Goal: Task Accomplishment & Management: Manage account settings

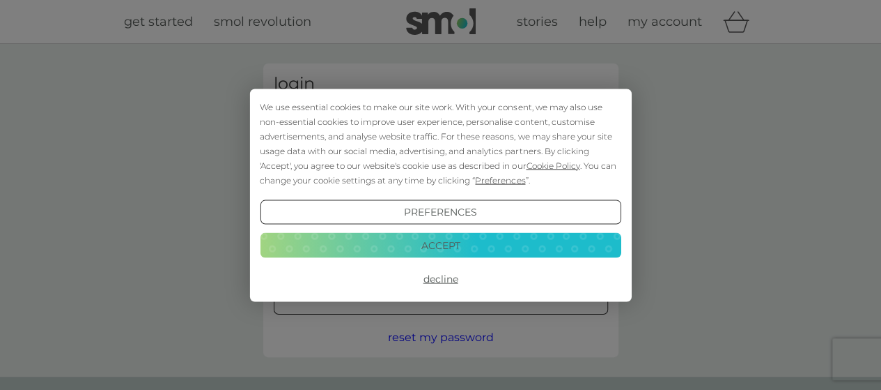
click at [423, 253] on button "Accept" at bounding box center [440, 245] width 361 height 25
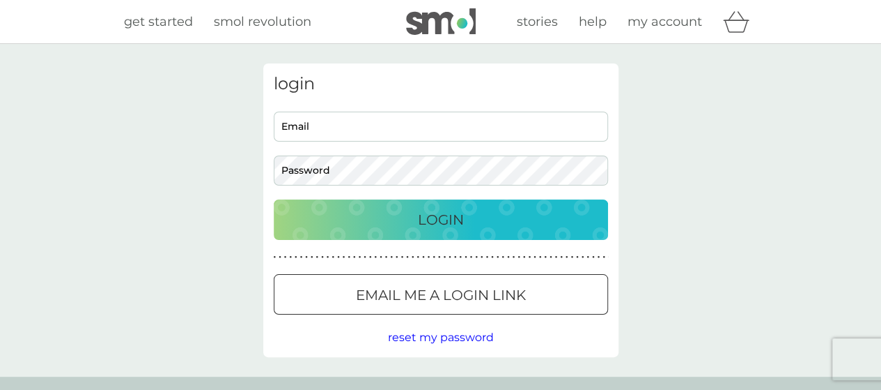
click at [433, 290] on div at bounding box center [441, 295] width 50 height 15
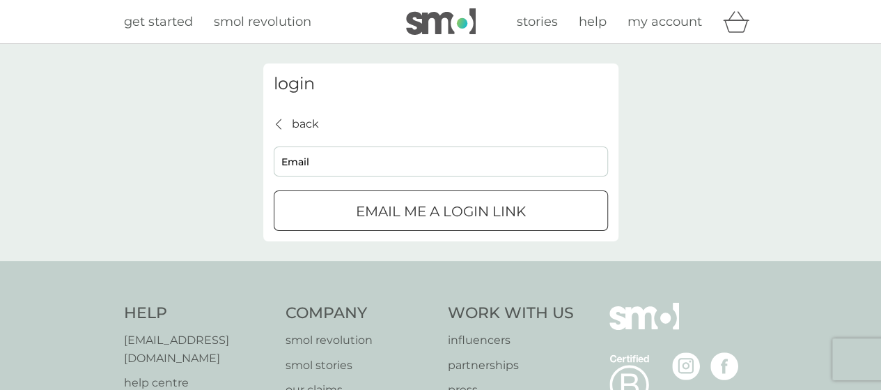
click at [310, 152] on input "Email" at bounding box center [441, 161] width 334 height 30
type input "brookrebecca1@gmail.com"
click at [374, 213] on p "Email me a login link" at bounding box center [441, 211] width 170 height 22
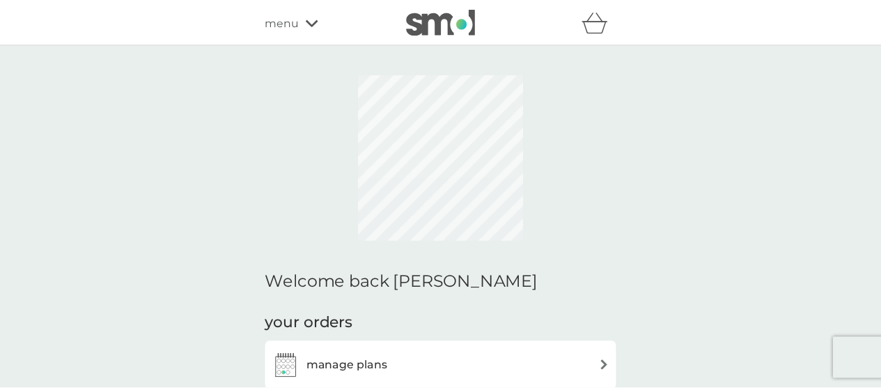
scroll to position [145, 0]
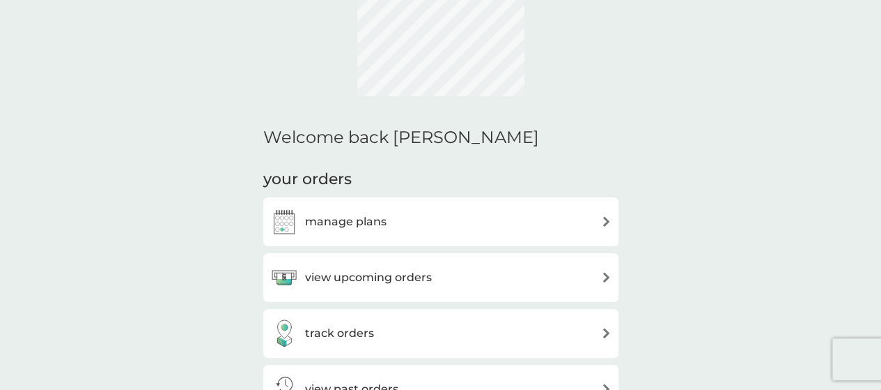
click at [357, 222] on h3 "manage plans" at bounding box center [346, 222] width 82 height 18
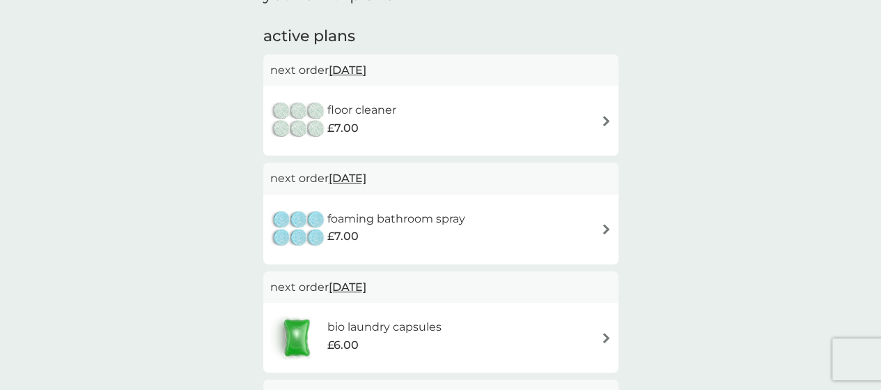
scroll to position [79, 0]
click at [400, 93] on div "floor cleaner £7.00" at bounding box center [440, 120] width 355 height 70
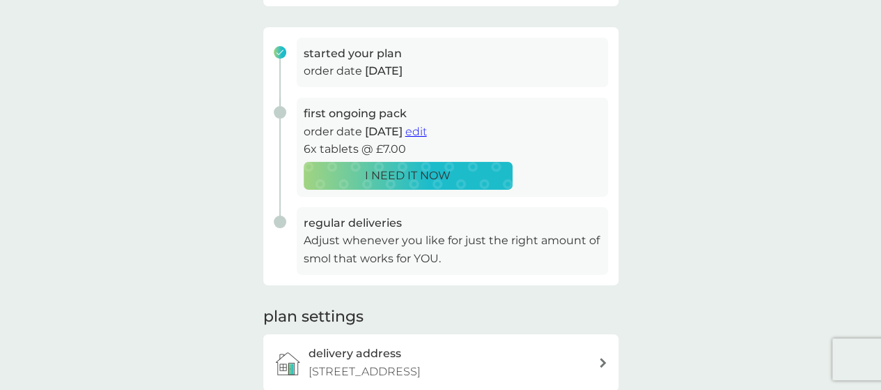
scroll to position [195, 0]
click at [431, 180] on p "I NEED IT NOW" at bounding box center [408, 175] width 86 height 18
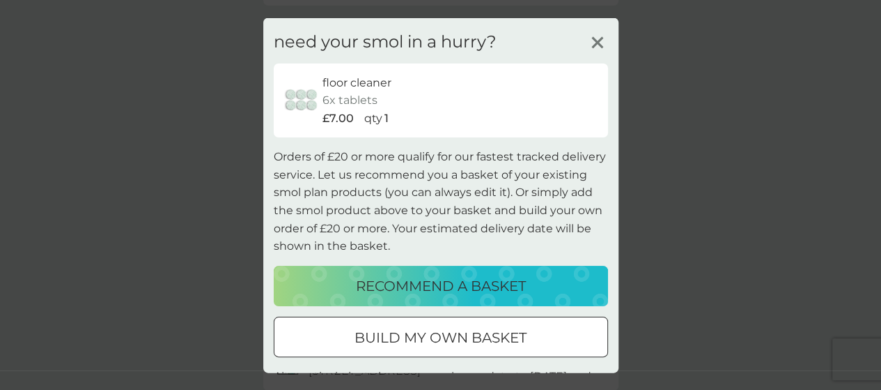
scroll to position [61, 0]
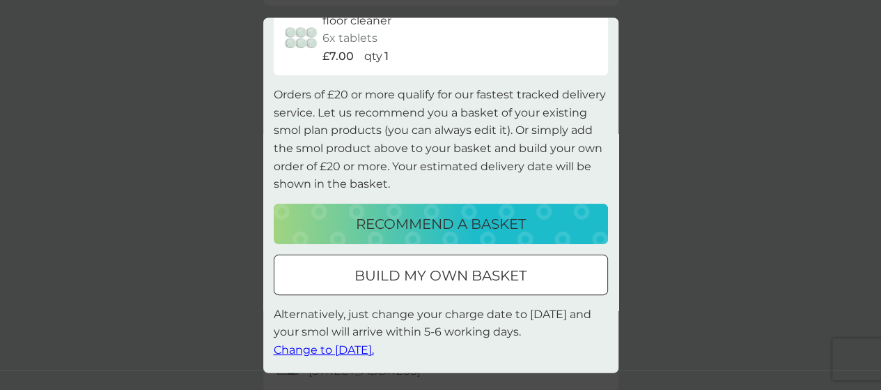
click at [369, 348] on span "Change to [DATE]." at bounding box center [324, 350] width 100 height 13
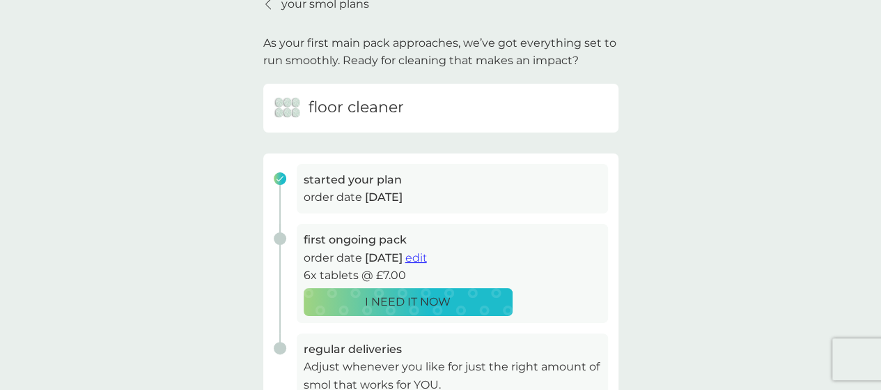
scroll to position [0, 0]
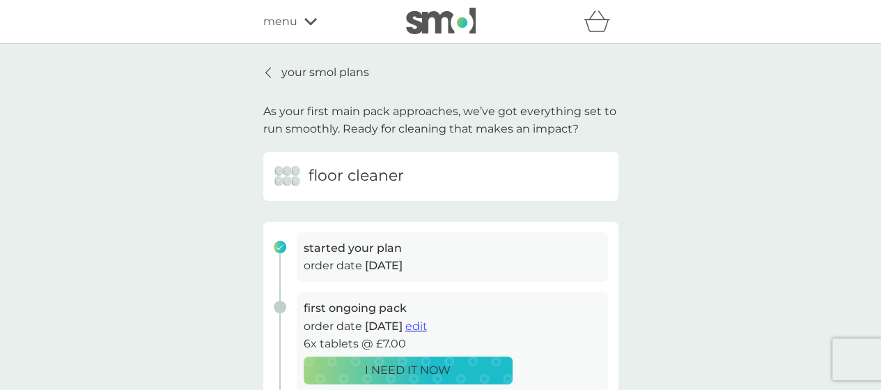
click at [327, 66] on p "your smol plans" at bounding box center [325, 72] width 88 height 18
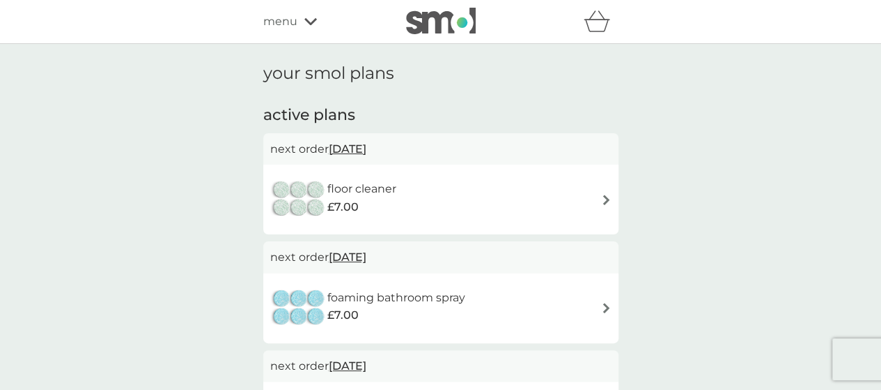
click at [512, 307] on div "foaming bathroom spray £7.00" at bounding box center [440, 308] width 341 height 49
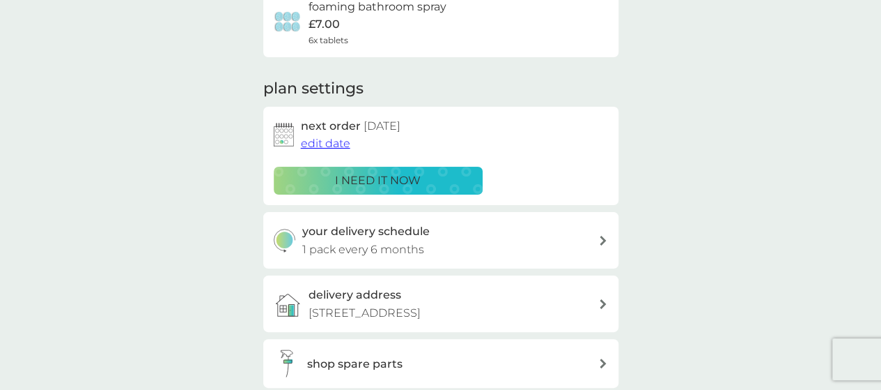
scroll to position [131, 0]
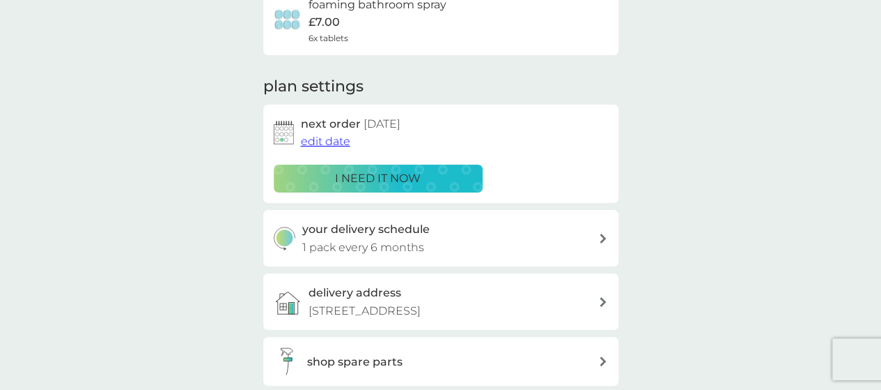
click at [319, 143] on span "edit date" at bounding box center [325, 140] width 49 height 13
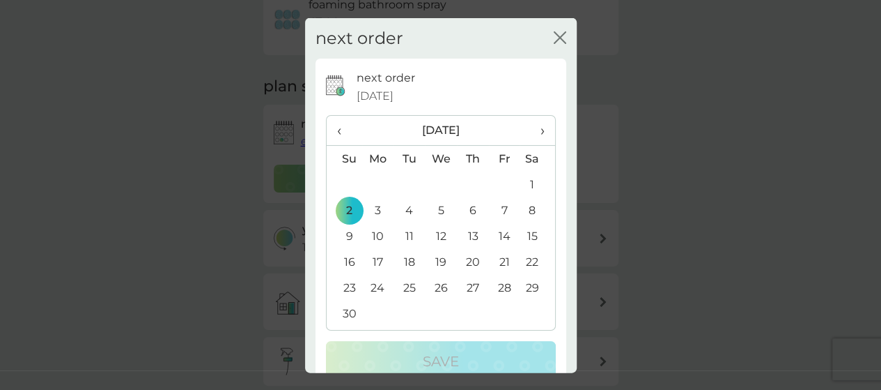
click at [532, 129] on span "›" at bounding box center [537, 130] width 14 height 29
click at [350, 213] on td "1" at bounding box center [345, 210] width 36 height 26
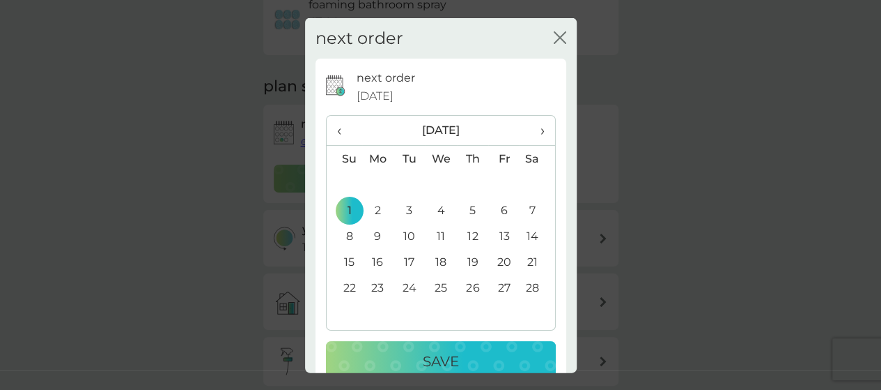
click at [404, 350] on div "Save" at bounding box center [441, 361] width 202 height 22
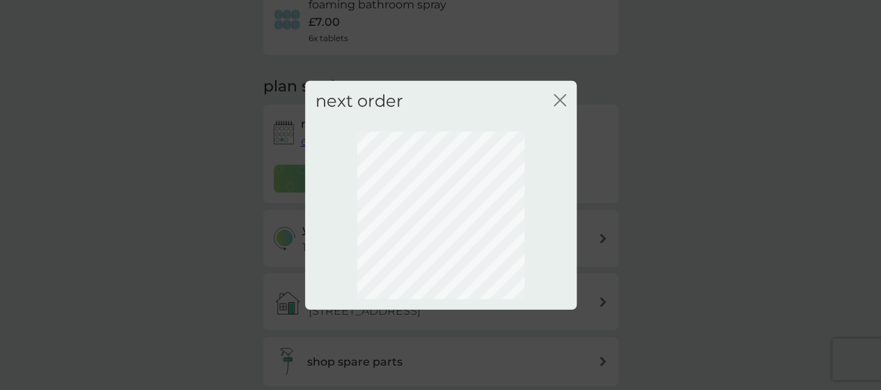
click at [659, 173] on div "next order close" at bounding box center [440, 195] width 881 height 390
click at [556, 102] on icon "close" at bounding box center [560, 99] width 13 height 13
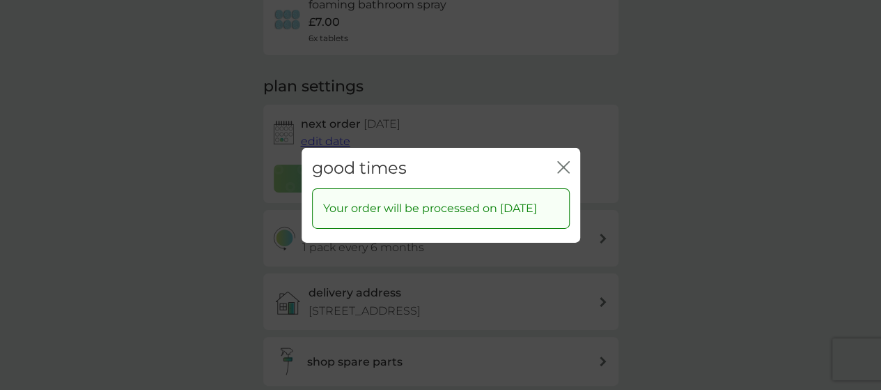
click at [554, 158] on div "good times close" at bounding box center [441, 167] width 279 height 41
click at [564, 168] on icon "close" at bounding box center [563, 166] width 13 height 13
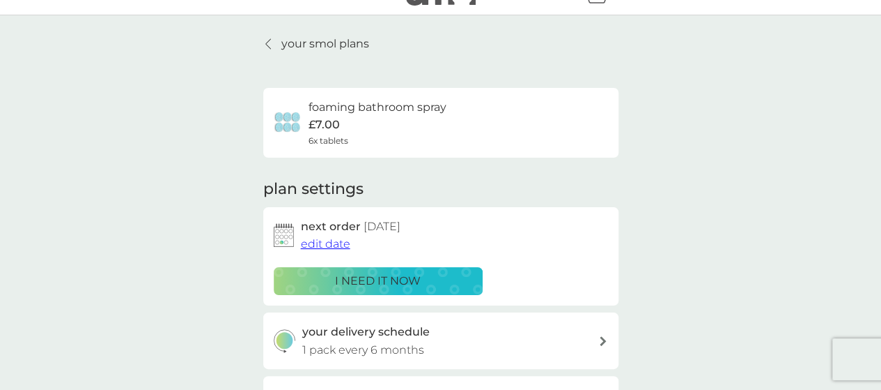
scroll to position [0, 0]
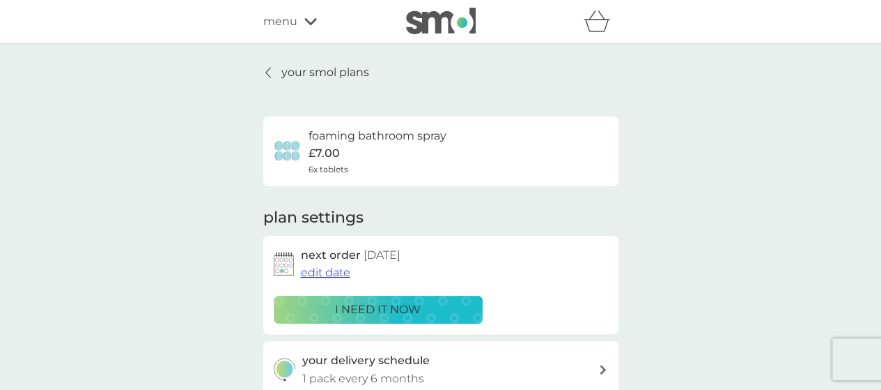
click at [272, 72] on div at bounding box center [269, 72] width 10 height 11
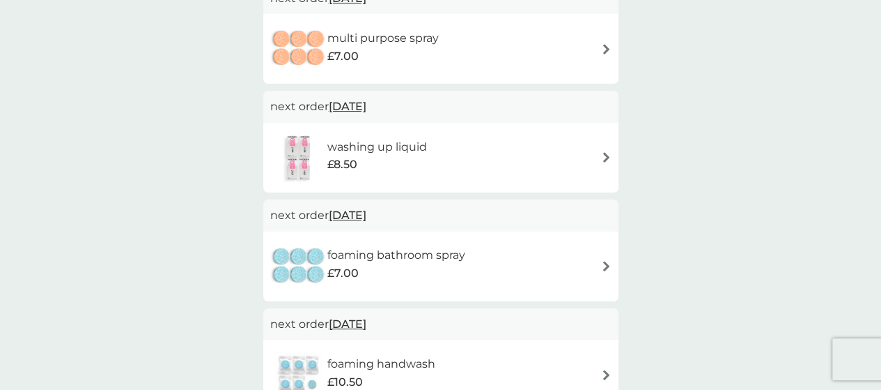
scroll to position [362, 0]
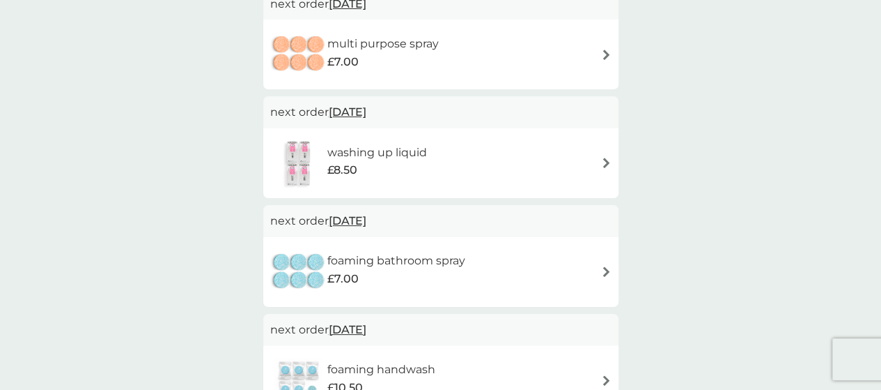
click at [367, 111] on span "[DATE]" at bounding box center [348, 111] width 38 height 27
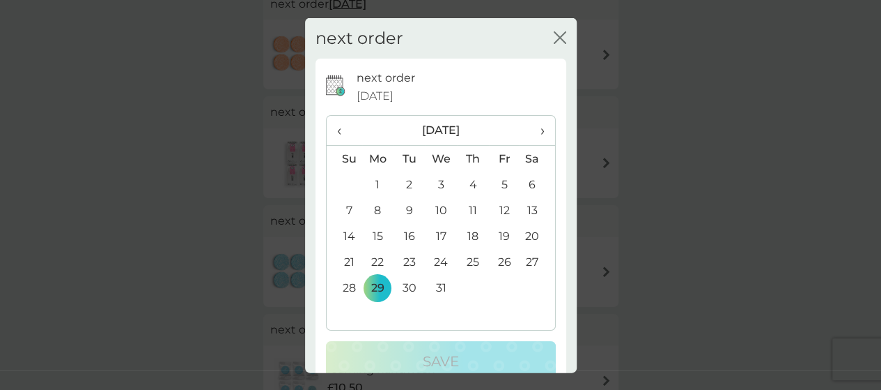
click at [334, 128] on th "‹" at bounding box center [345, 131] width 36 height 30
click at [439, 189] on td "1" at bounding box center [441, 184] width 32 height 26
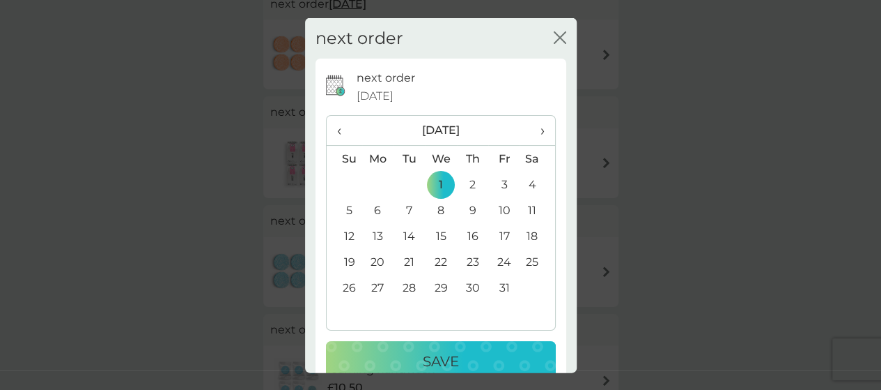
click at [426, 371] on p "Save" at bounding box center [441, 361] width 36 height 22
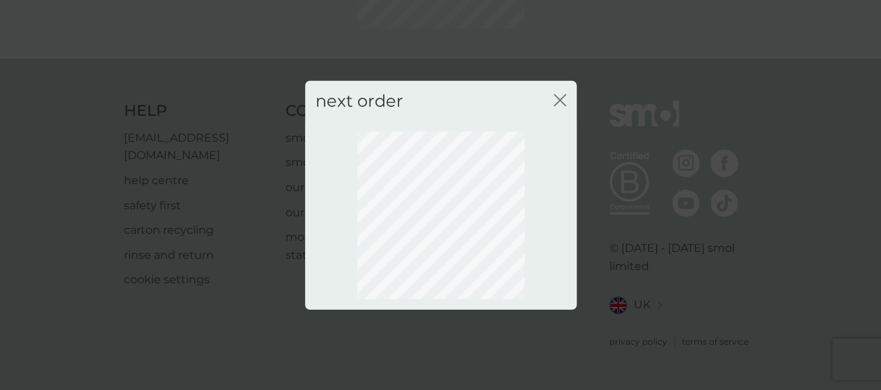
scroll to position [145, 0]
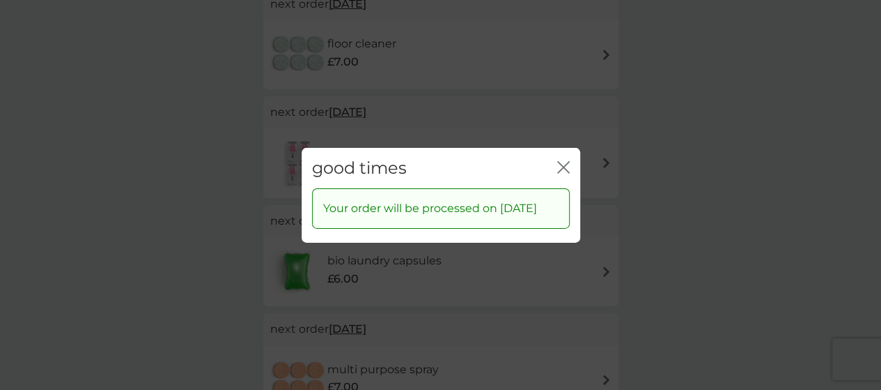
click at [560, 162] on icon "close" at bounding box center [563, 166] width 13 height 13
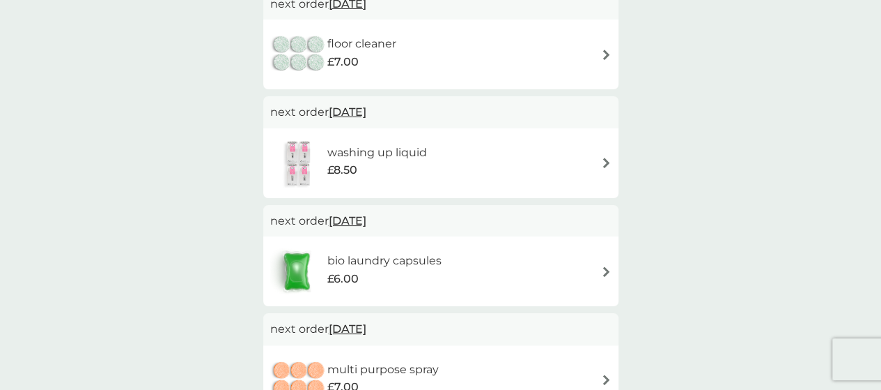
click at [486, 173] on div "washing up liquid £8.50" at bounding box center [440, 163] width 341 height 49
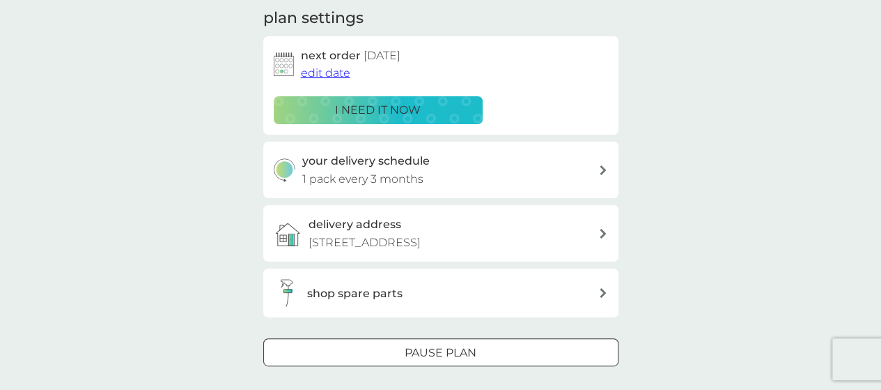
scroll to position [201, 0]
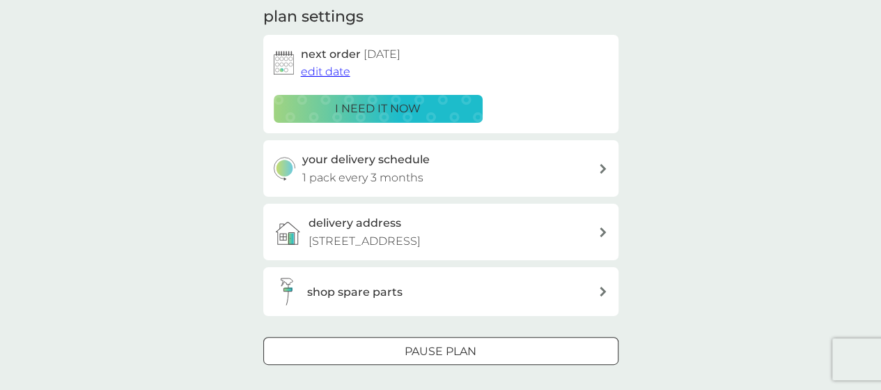
click at [415, 160] on h3 "your delivery schedule" at bounding box center [366, 160] width 128 height 18
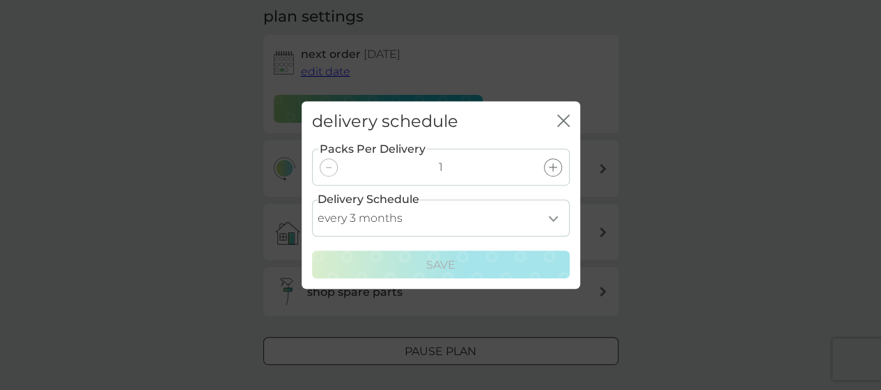
click at [333, 232] on select "every 1 month every 2 months every 3 months every 4 months every 5 months every…" at bounding box center [441, 217] width 258 height 37
select select "2"
click at [312, 199] on select "every 1 month every 2 months every 3 months every 4 months every 5 months every…" at bounding box center [441, 217] width 258 height 37
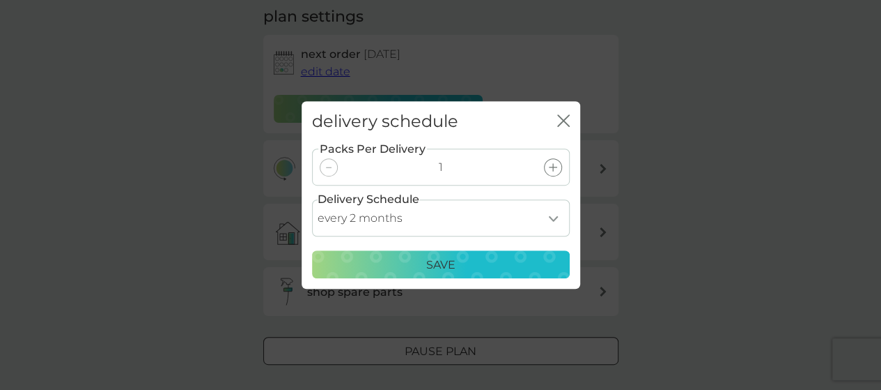
click at [372, 226] on select "every 1 month every 2 months every 3 months every 4 months every 5 months every…" at bounding box center [441, 217] width 258 height 37
click at [312, 199] on select "every 1 month every 2 months every 3 months every 4 months every 5 months every…" at bounding box center [441, 217] width 258 height 37
click at [378, 226] on select "every 1 month every 2 months every 3 months every 4 months every 5 months every…" at bounding box center [441, 217] width 258 height 37
click at [312, 199] on select "every 1 month every 2 months every 3 months every 4 months every 5 months every…" at bounding box center [441, 217] width 258 height 37
click at [394, 258] on div "Save" at bounding box center [441, 265] width 240 height 18
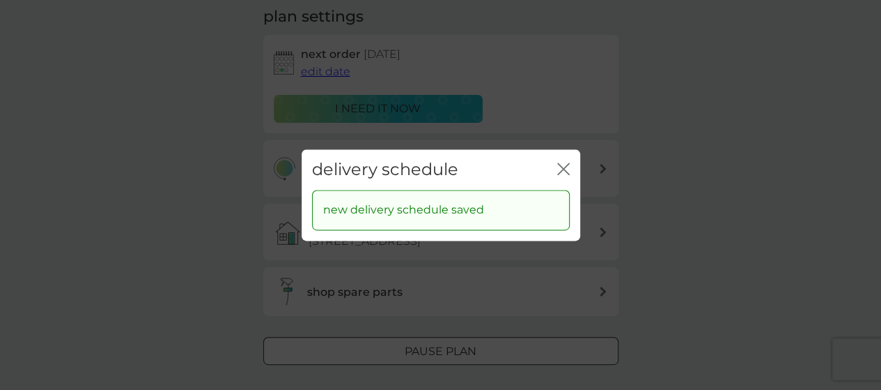
click at [564, 168] on icon "close" at bounding box center [567, 168] width 6 height 11
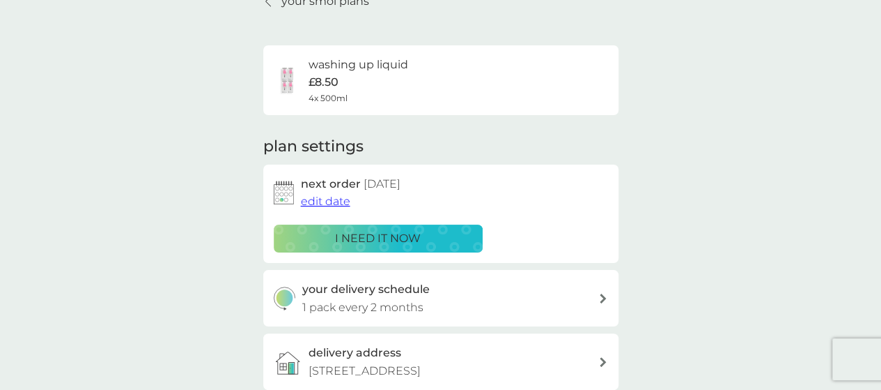
scroll to position [0, 0]
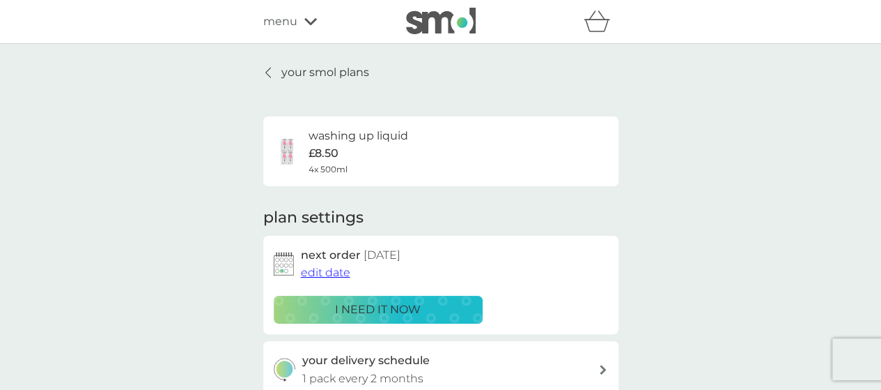
click at [270, 72] on div at bounding box center [269, 72] width 10 height 11
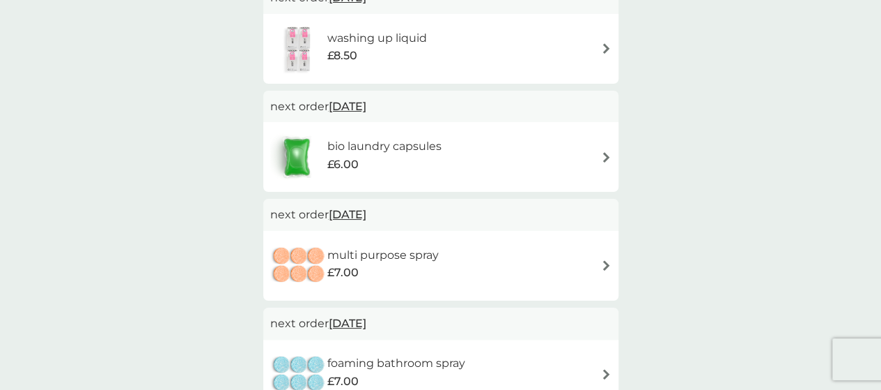
scroll to position [260, 0]
click at [431, 256] on h6 "multi purpose spray" at bounding box center [382, 254] width 111 height 18
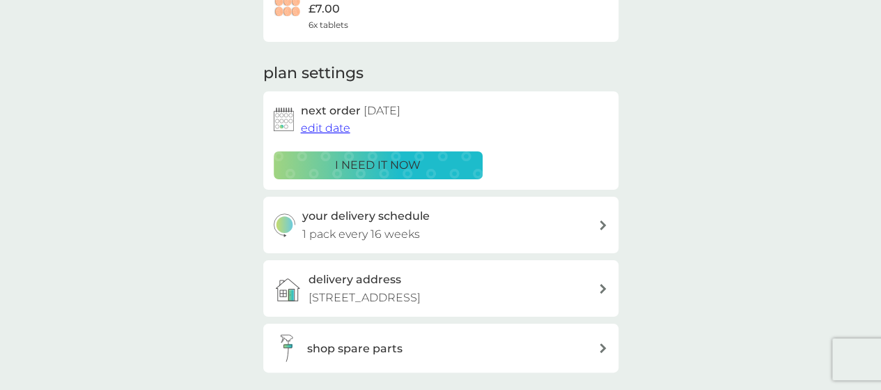
scroll to position [151, 0]
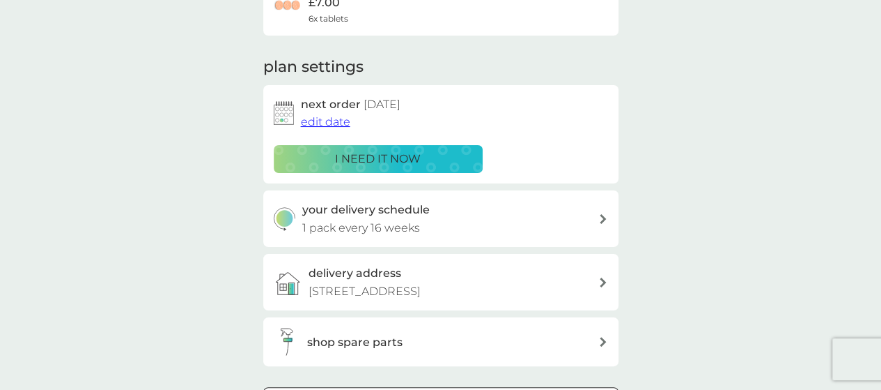
click at [346, 118] on span "edit date" at bounding box center [325, 121] width 49 height 13
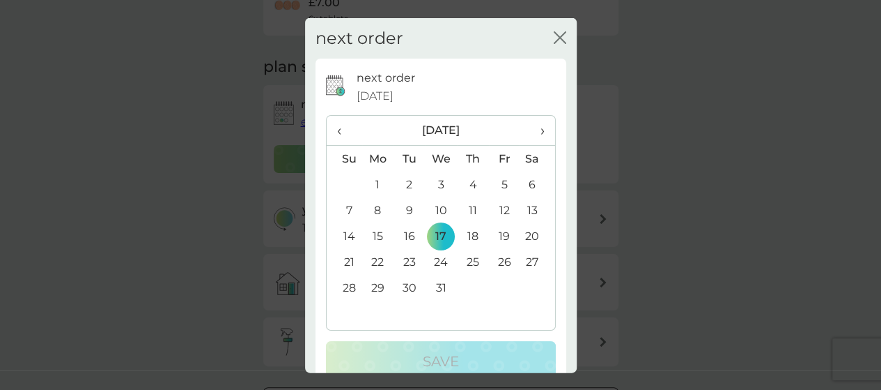
click at [530, 125] on span "›" at bounding box center [537, 130] width 14 height 29
click at [356, 206] on td "1" at bounding box center [345, 210] width 36 height 26
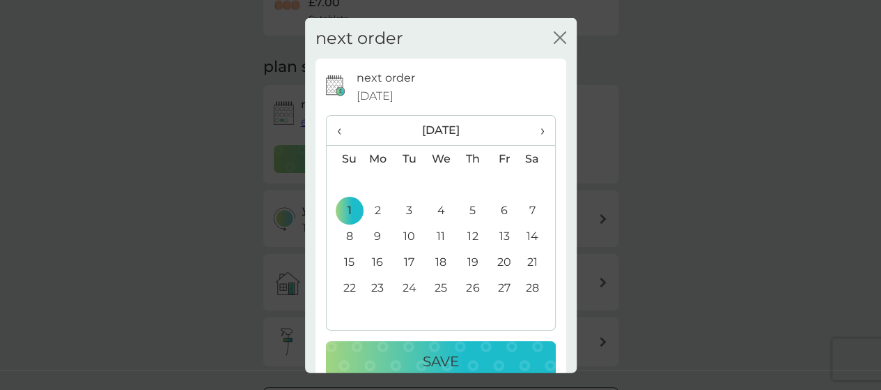
click at [429, 364] on p "Save" at bounding box center [441, 361] width 36 height 22
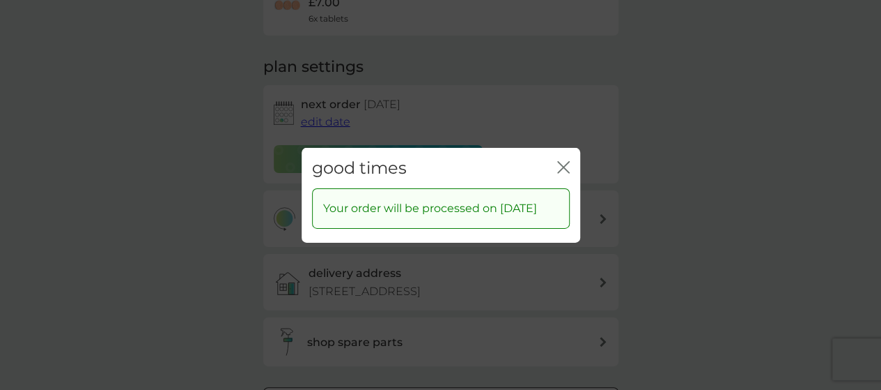
click at [561, 162] on icon "close" at bounding box center [563, 166] width 13 height 13
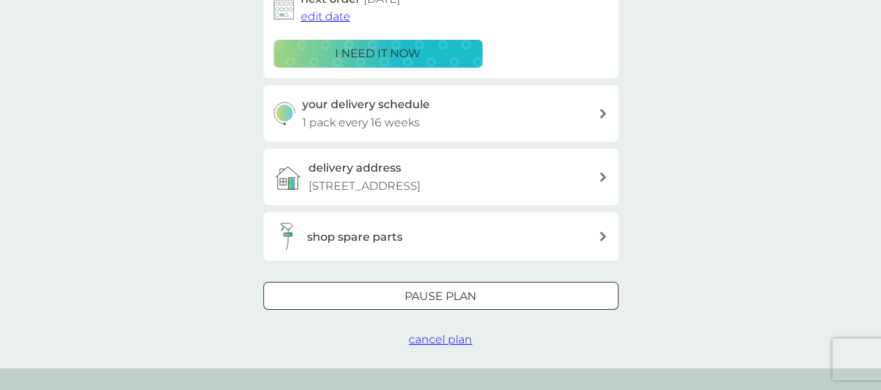
scroll to position [0, 0]
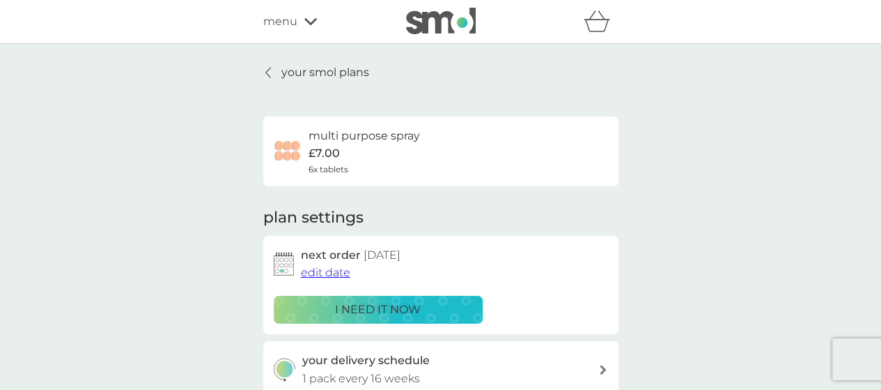
click at [344, 70] on p "your smol plans" at bounding box center [325, 72] width 88 height 18
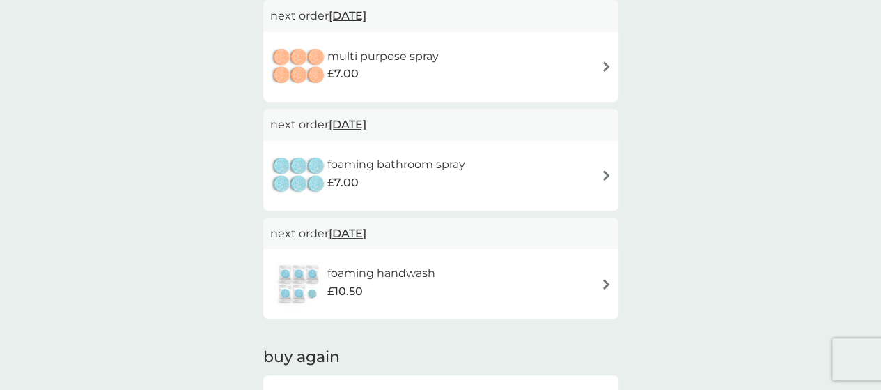
scroll to position [468, 0]
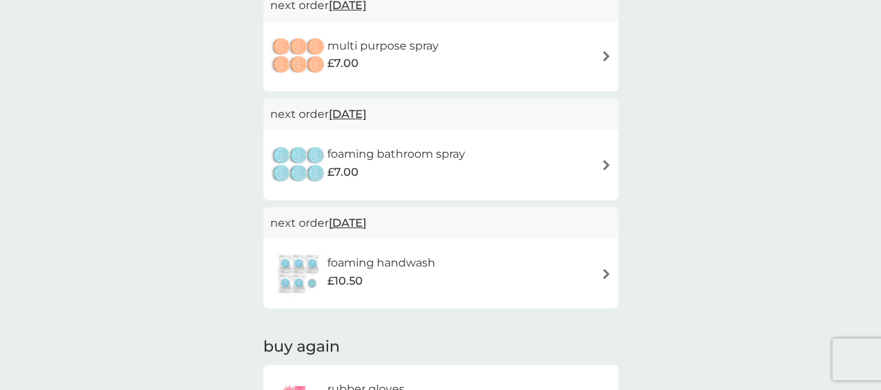
click at [452, 259] on div "foaming handwash £10.50" at bounding box center [440, 273] width 341 height 49
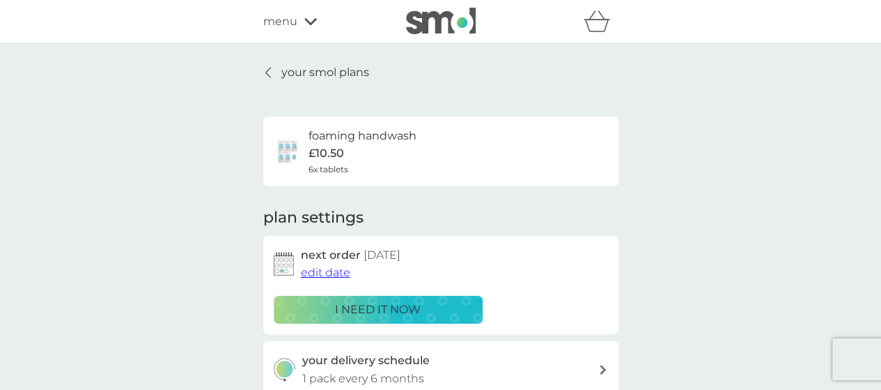
click at [334, 270] on span "edit date" at bounding box center [325, 271] width 49 height 13
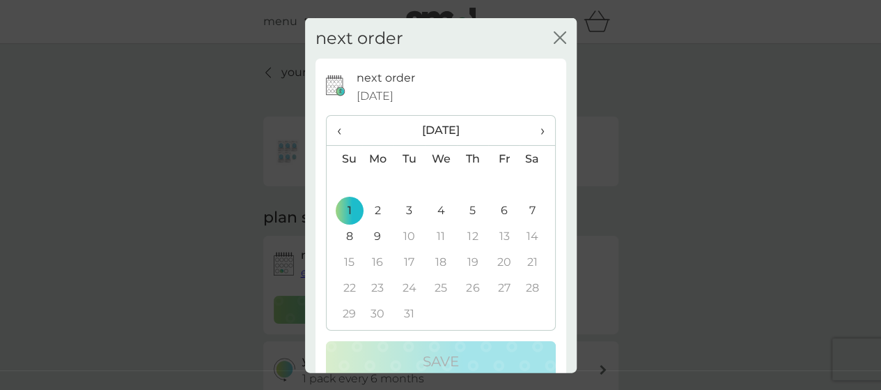
click at [535, 133] on th "›" at bounding box center [537, 131] width 35 height 30
click at [339, 131] on span "‹" at bounding box center [344, 130] width 15 height 29
click at [500, 178] on td "1" at bounding box center [504, 184] width 31 height 26
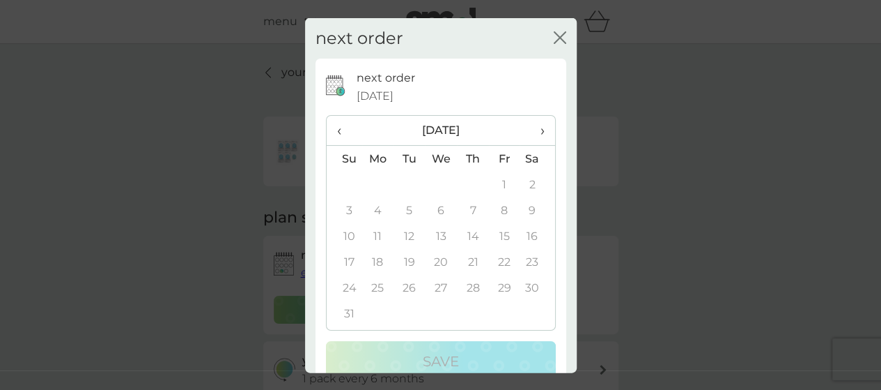
click at [498, 182] on td "1" at bounding box center [504, 184] width 31 height 26
click at [340, 128] on span "‹" at bounding box center [344, 130] width 15 height 29
click at [350, 201] on td "1" at bounding box center [345, 210] width 36 height 26
click at [560, 34] on icon "close" at bounding box center [563, 36] width 6 height 11
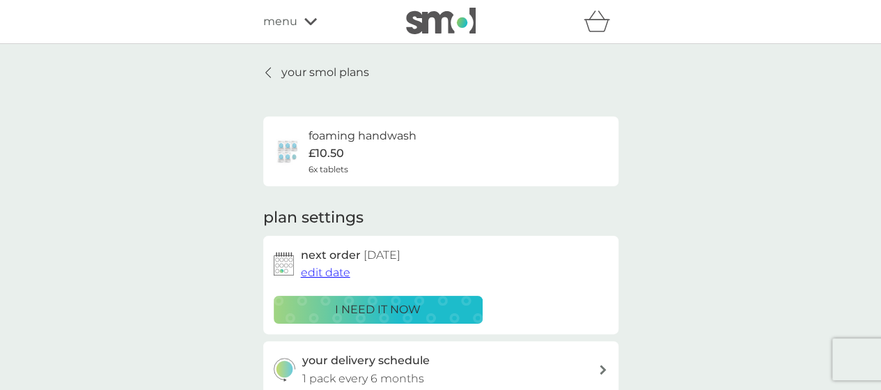
click at [311, 70] on p "your smol plans" at bounding box center [325, 72] width 88 height 18
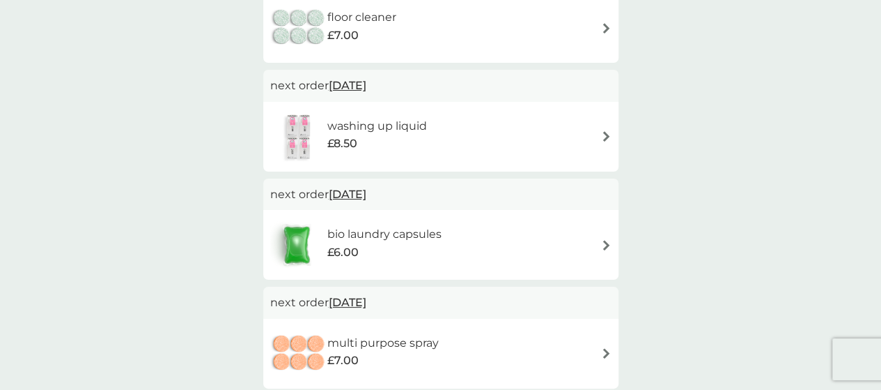
scroll to position [173, 0]
click at [467, 239] on div "bio laundry capsules £6.00" at bounding box center [440, 243] width 341 height 49
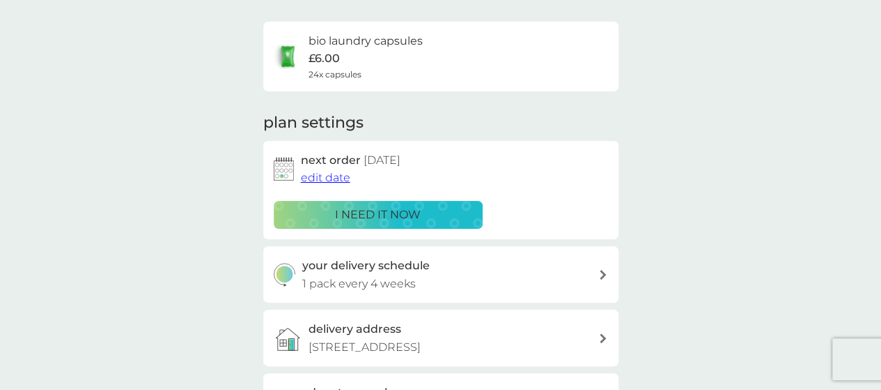
scroll to position [98, 0]
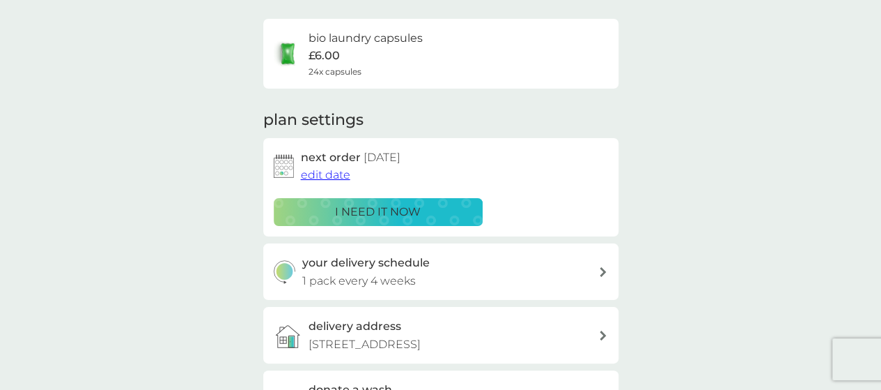
click at [453, 270] on div "your delivery schedule 1 pack every 4 weeks" at bounding box center [450, 272] width 296 height 36
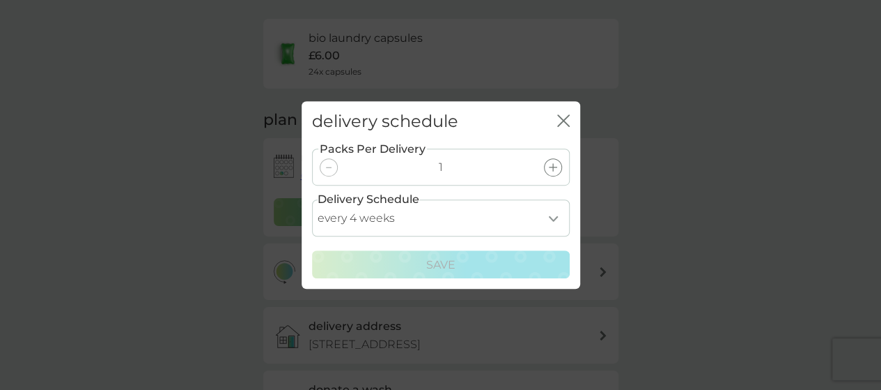
click at [548, 170] on div at bounding box center [553, 167] width 18 height 18
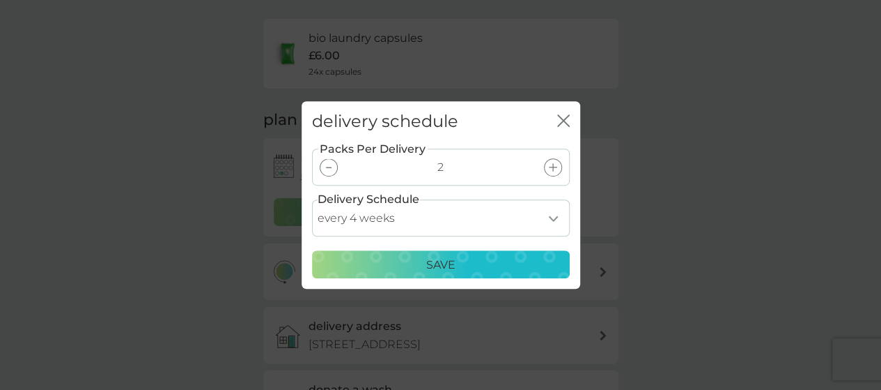
click at [495, 222] on select "every 1 week every 2 weeks every 3 weeks every 4 weeks every 5 weeks every 6 we…" at bounding box center [441, 217] width 258 height 37
select select "35"
click at [312, 199] on select "every 1 week every 2 weeks every 3 weeks every 4 weeks every 5 weeks every 6 we…" at bounding box center [441, 217] width 258 height 37
click at [564, 121] on icon "close" at bounding box center [567, 120] width 6 height 11
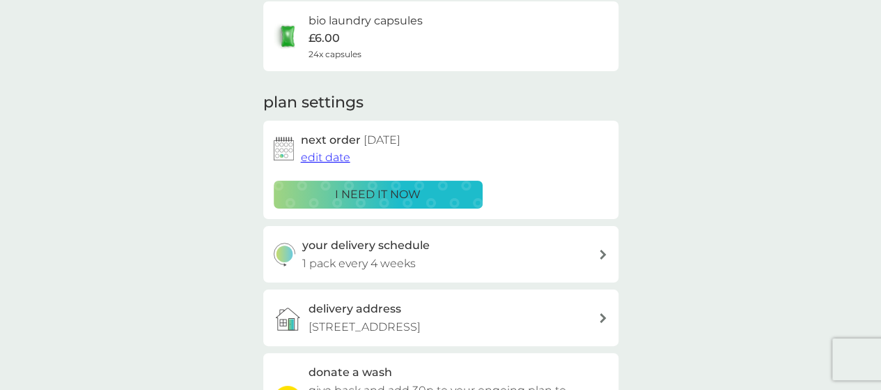
scroll to position [86, 0]
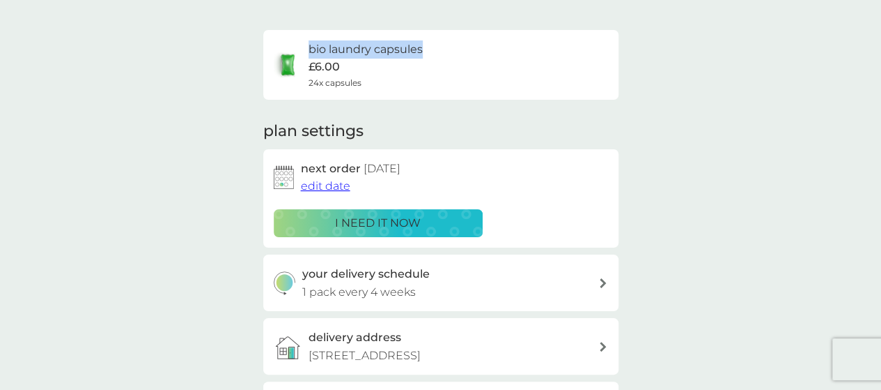
drag, startPoint x: 307, startPoint y: 42, endPoint x: 428, endPoint y: 50, distance: 120.8
click at [428, 50] on div "bio laundry capsules £6.00 24x capsules" at bounding box center [441, 64] width 334 height 49
click at [396, 74] on div "bio laundry capsules £6.00 24x capsules" at bounding box center [366, 64] width 114 height 49
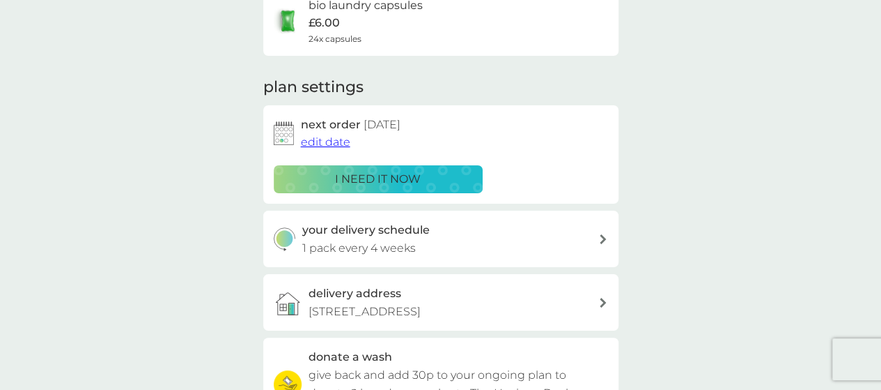
scroll to position [132, 0]
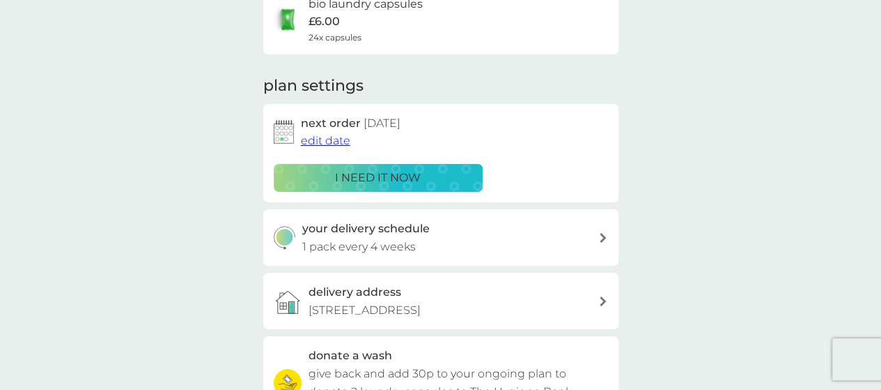
click at [408, 231] on h3 "your delivery schedule" at bounding box center [366, 228] width 128 height 18
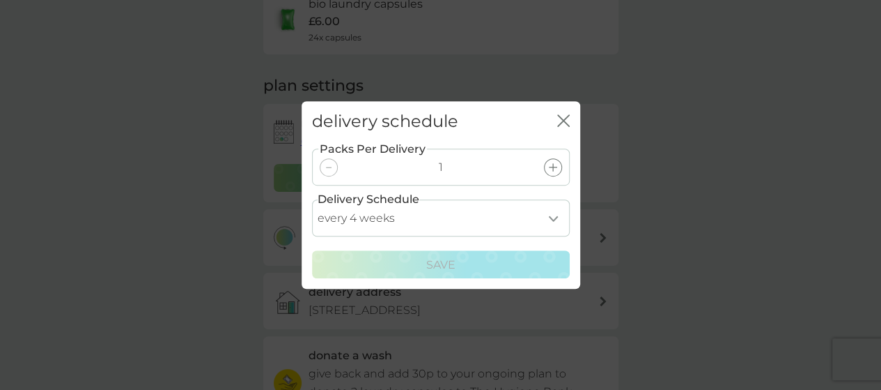
click at [485, 216] on select "every 1 week every 2 weeks every 3 weeks every 4 weeks every 5 weeks every 6 we…" at bounding box center [441, 217] width 258 height 37
select select "21"
click at [312, 199] on select "every 1 week every 2 weeks every 3 weeks every 4 weeks every 5 weeks every 6 we…" at bounding box center [441, 217] width 258 height 37
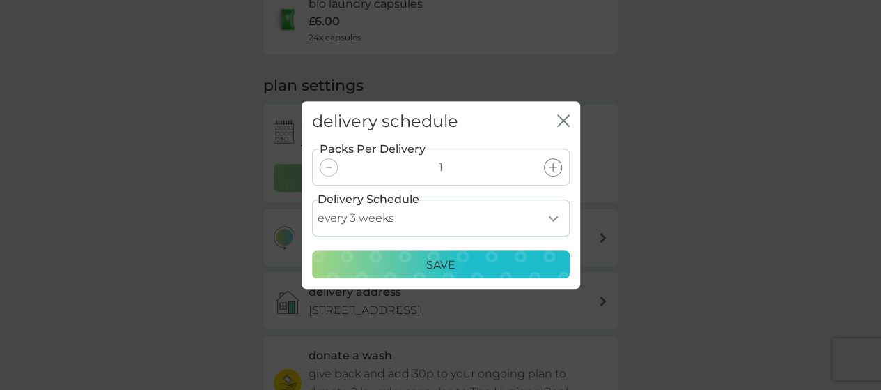
click at [438, 258] on p "Save" at bounding box center [440, 265] width 29 height 18
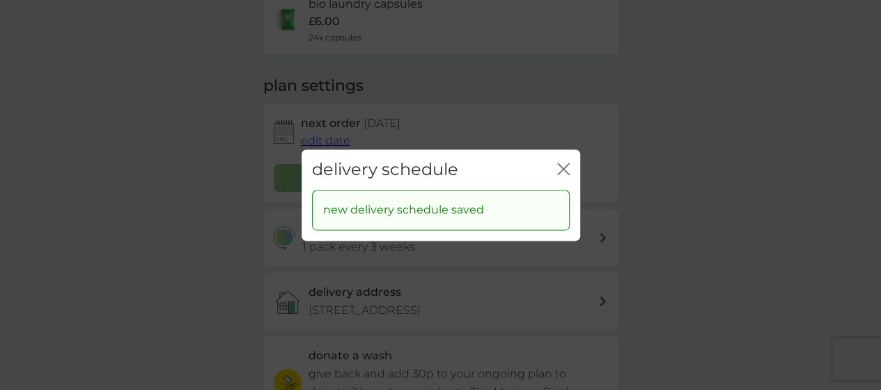
click at [718, 162] on div "delivery schedule close new delivery schedule saved" at bounding box center [440, 195] width 881 height 390
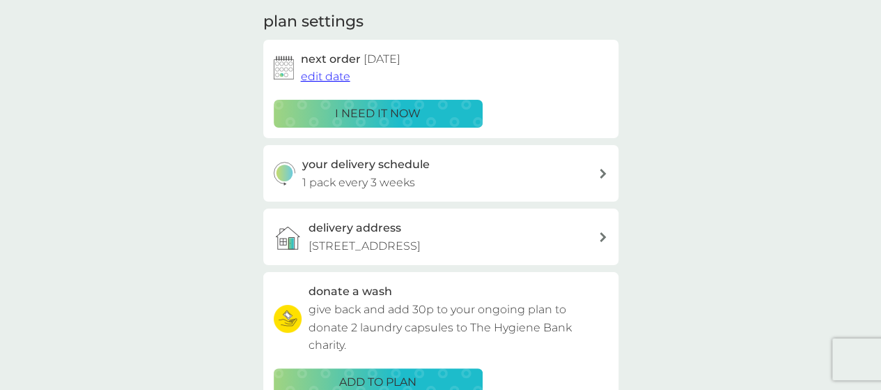
scroll to position [0, 0]
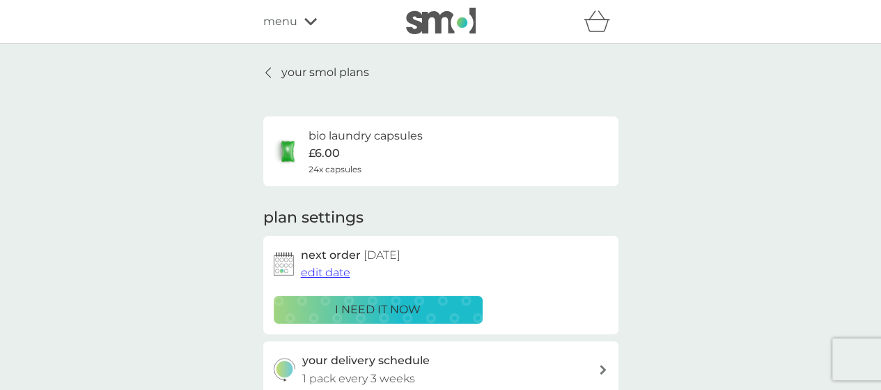
click at [269, 72] on icon at bounding box center [268, 72] width 6 height 11
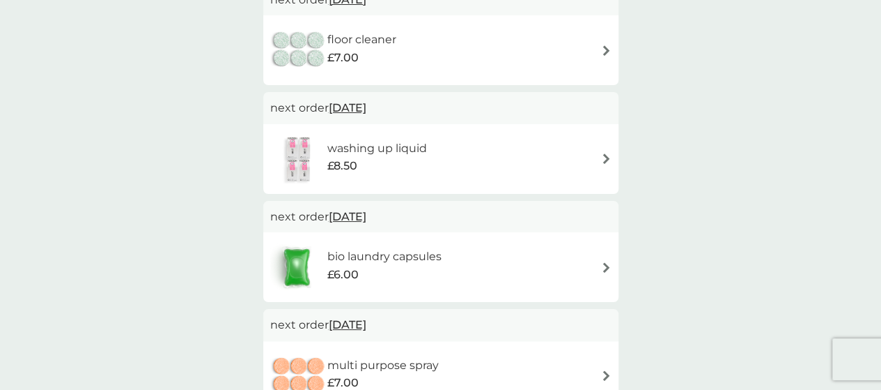
scroll to position [152, 0]
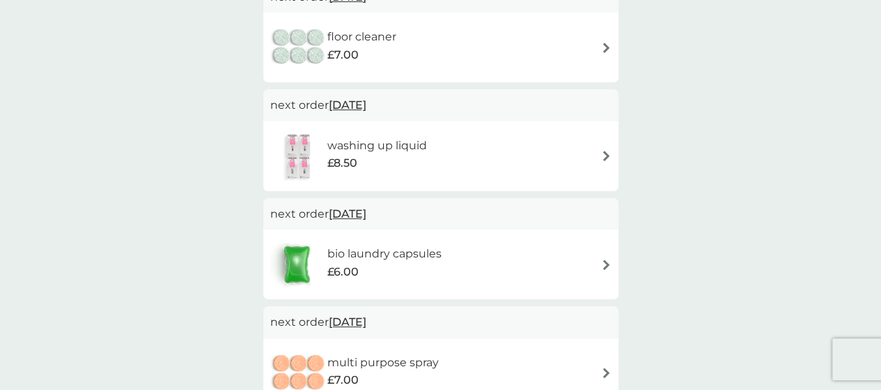
click at [523, 155] on div "washing up liquid £8.50" at bounding box center [440, 156] width 341 height 49
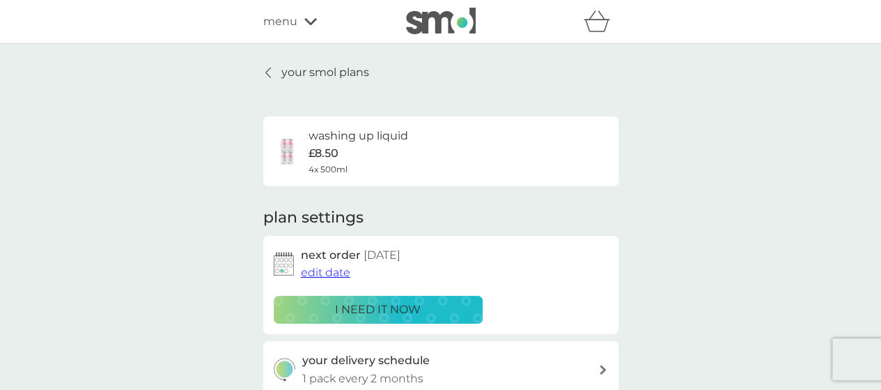
click at [336, 270] on span "edit date" at bounding box center [325, 271] width 49 height 13
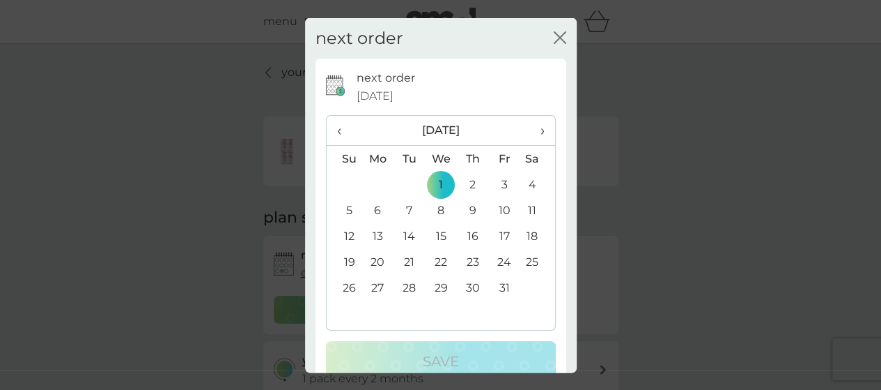
click at [535, 125] on th "›" at bounding box center [537, 131] width 35 height 30
click at [376, 264] on td "17" at bounding box center [378, 262] width 32 height 26
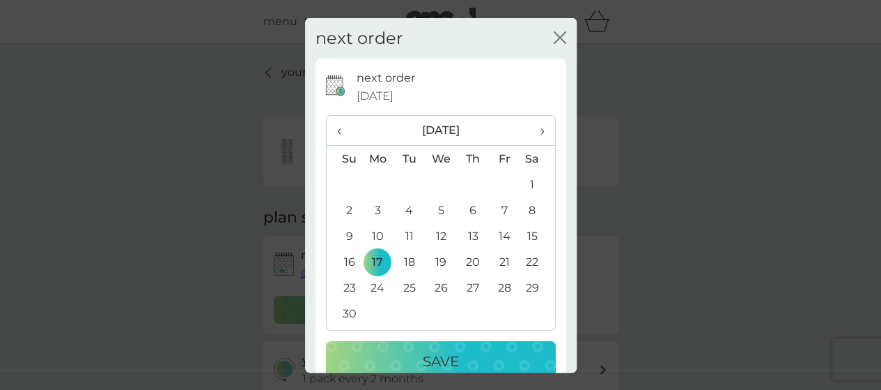
click at [409, 367] on div "Save" at bounding box center [441, 361] width 202 height 22
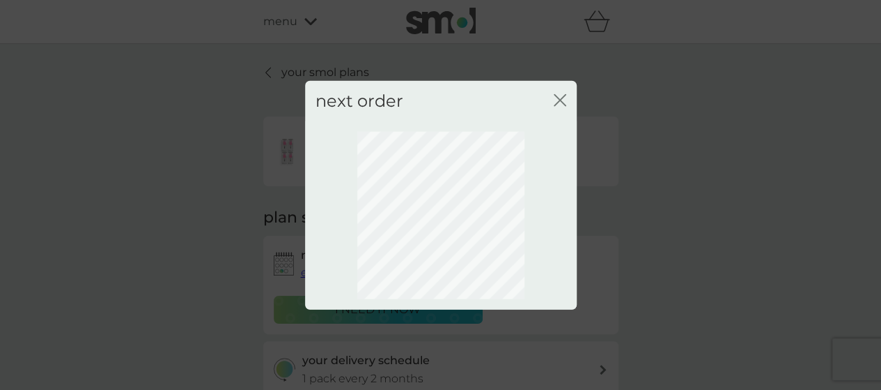
drag, startPoint x: 556, startPoint y: 97, endPoint x: 561, endPoint y: 105, distance: 9.7
click at [556, 97] on icon "close" at bounding box center [558, 99] width 6 height 11
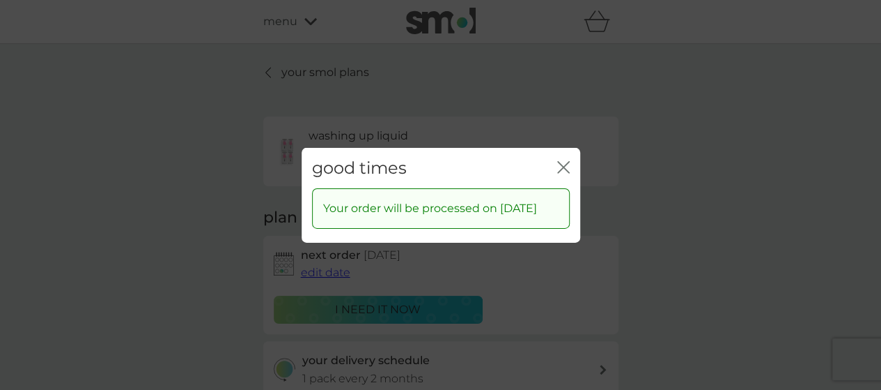
click at [560, 147] on div "good times close" at bounding box center [441, 167] width 279 height 41
click at [567, 160] on icon "close" at bounding box center [563, 166] width 13 height 13
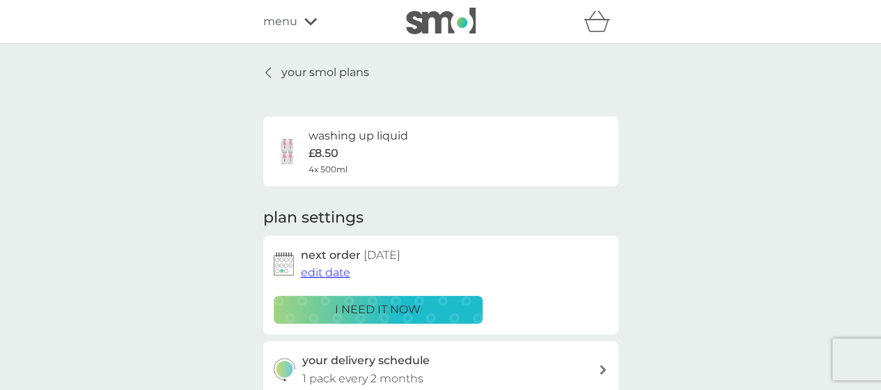
scroll to position [30, 0]
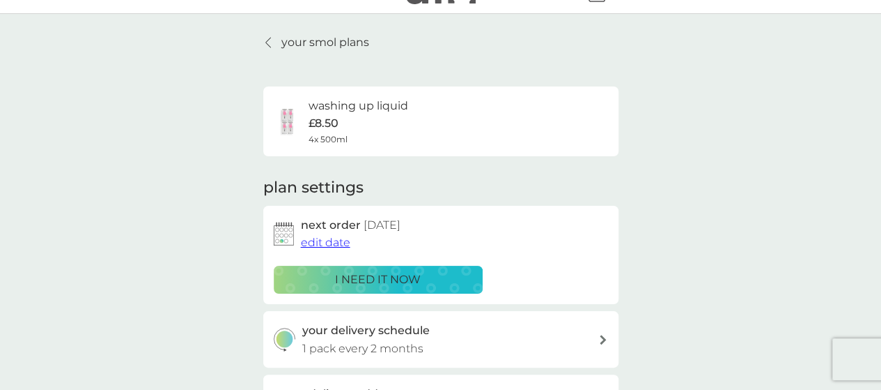
drag, startPoint x: 318, startPoint y: 24, endPoint x: 318, endPoint y: 34, distance: 9.8
click at [318, 29] on div "your smol plans washing up liquid £8.50 4x 500ml plan settings next order [DATE…" at bounding box center [440, 304] width 881 height 580
click at [318, 36] on p "your smol plans" at bounding box center [325, 42] width 88 height 18
